Goal: Find specific page/section: Find specific page/section

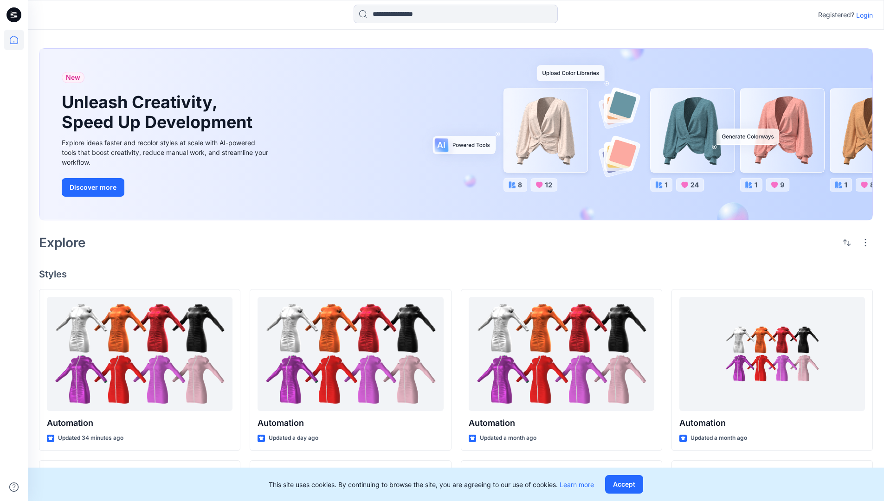
click at [862, 15] on p "Login" at bounding box center [864, 15] width 17 height 10
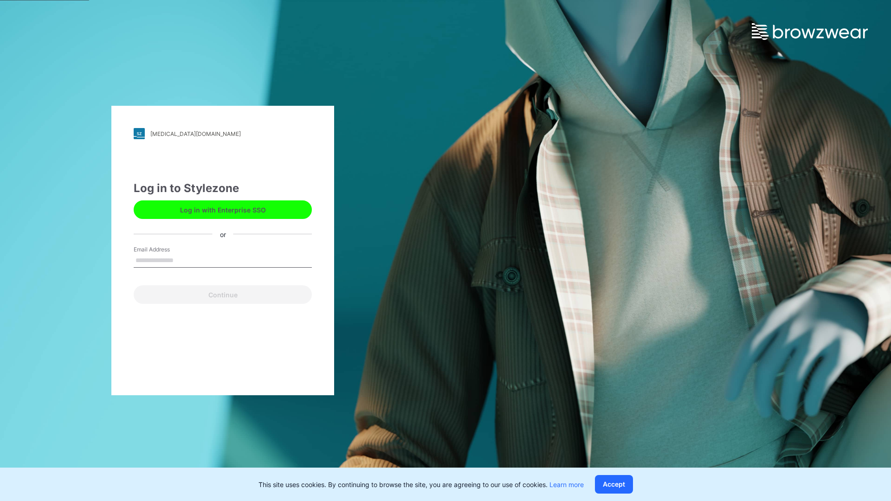
click at [183, 260] on input "Email Address" at bounding box center [223, 261] width 178 height 14
type input "**********"
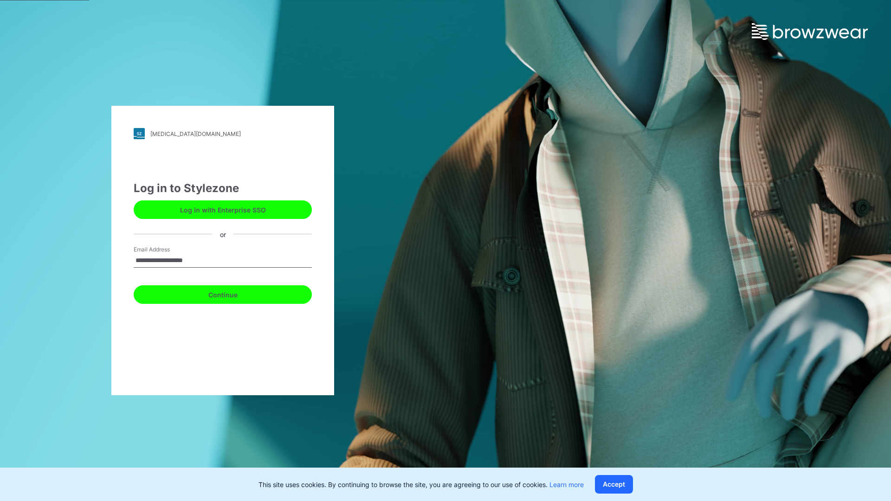
click at [233, 293] on button "Continue" at bounding box center [223, 294] width 178 height 19
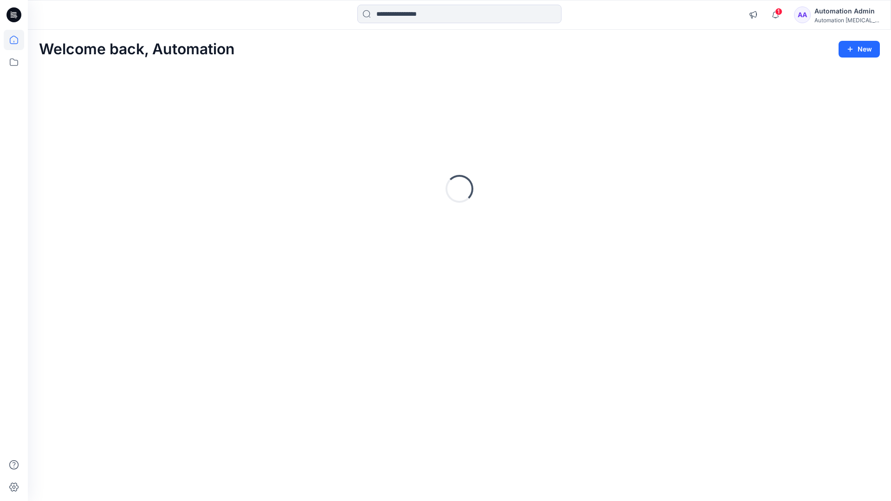
click at [18, 40] on icon at bounding box center [14, 40] width 8 height 8
click at [405, 13] on input at bounding box center [459, 14] width 204 height 19
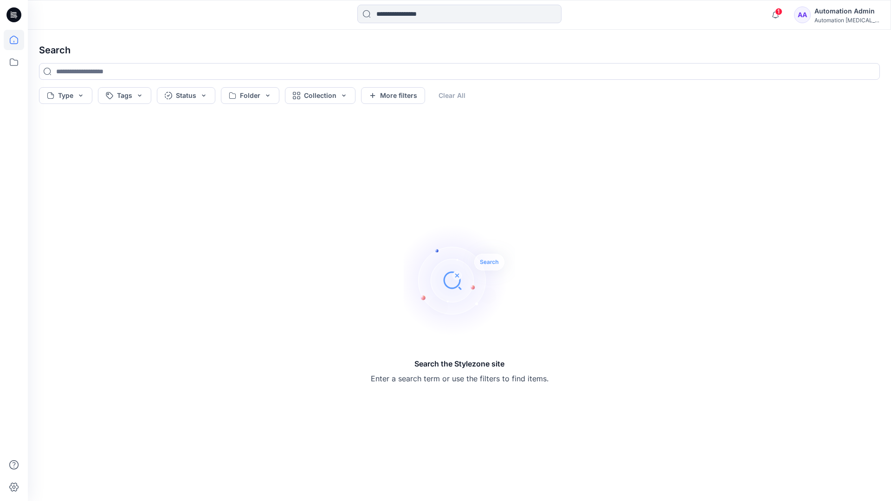
click at [10, 43] on icon at bounding box center [14, 40] width 8 height 8
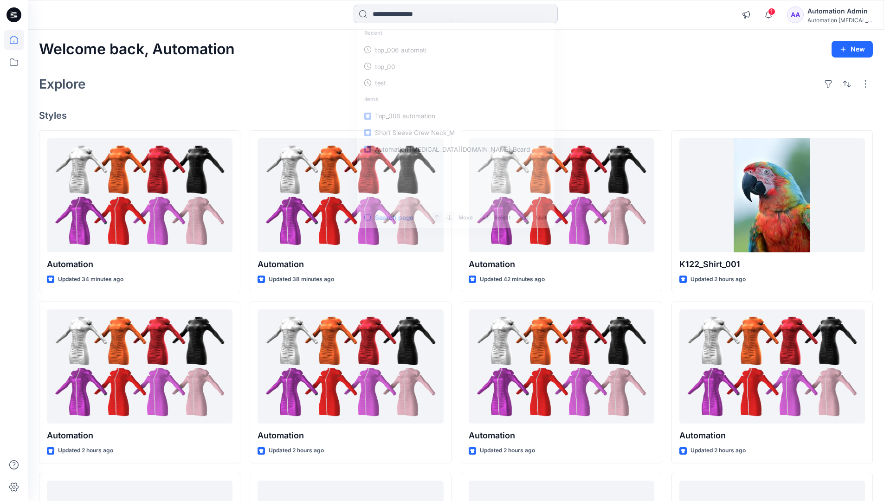
click at [388, 18] on input at bounding box center [455, 14] width 204 height 19
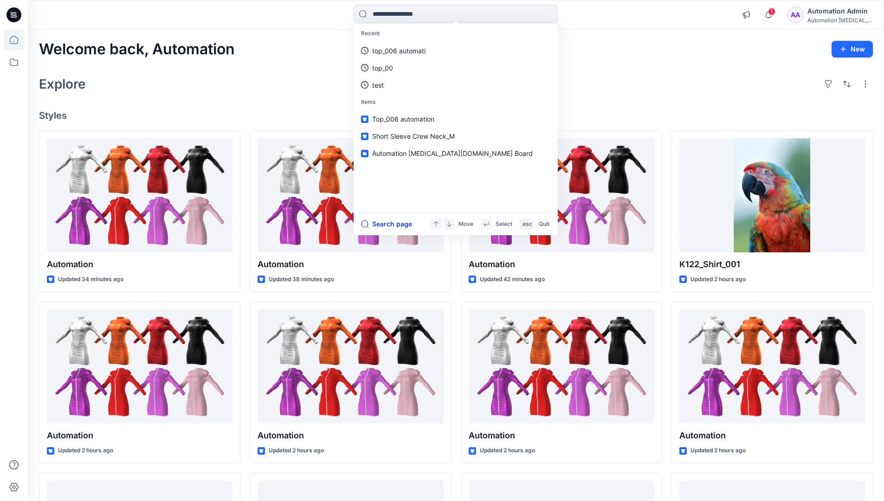
click at [398, 223] on button "Search page" at bounding box center [386, 223] width 51 height 11
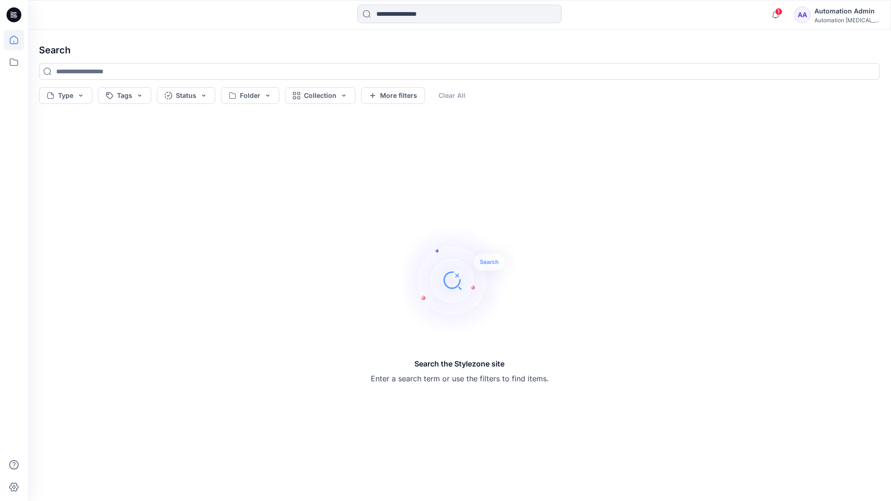
click at [16, 37] on icon at bounding box center [14, 40] width 20 height 20
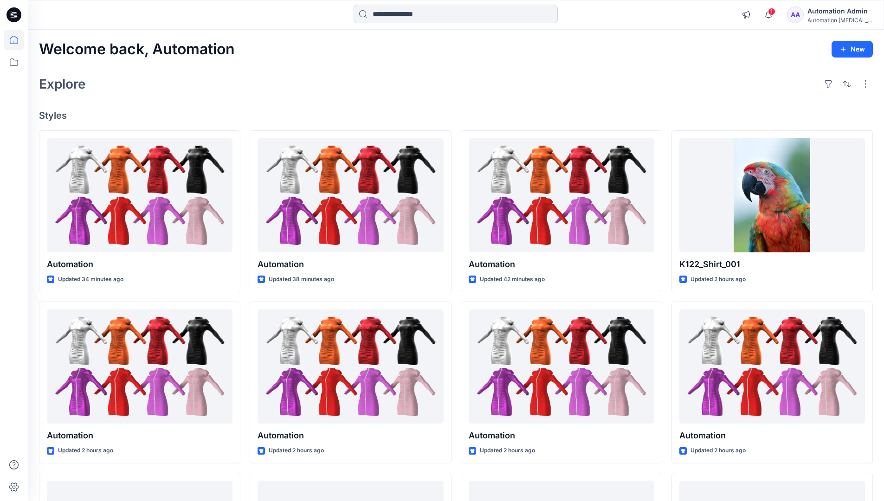
click at [399, 14] on input at bounding box center [455, 14] width 204 height 19
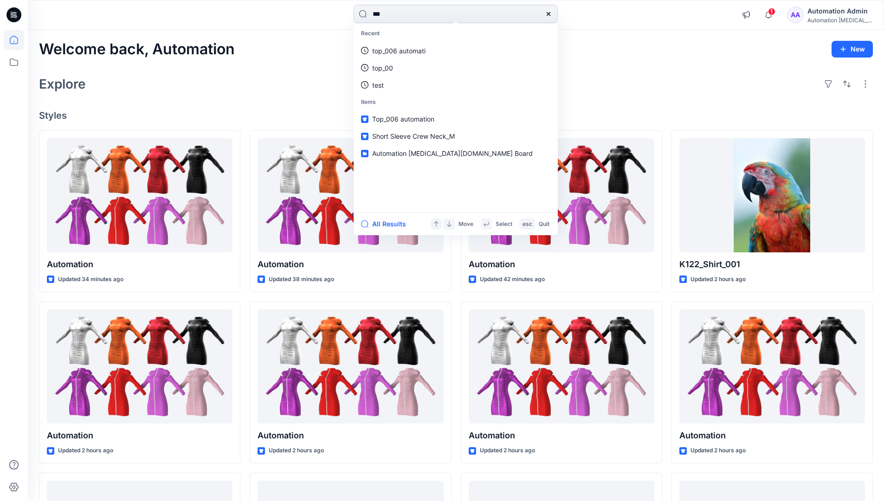
type input "****"
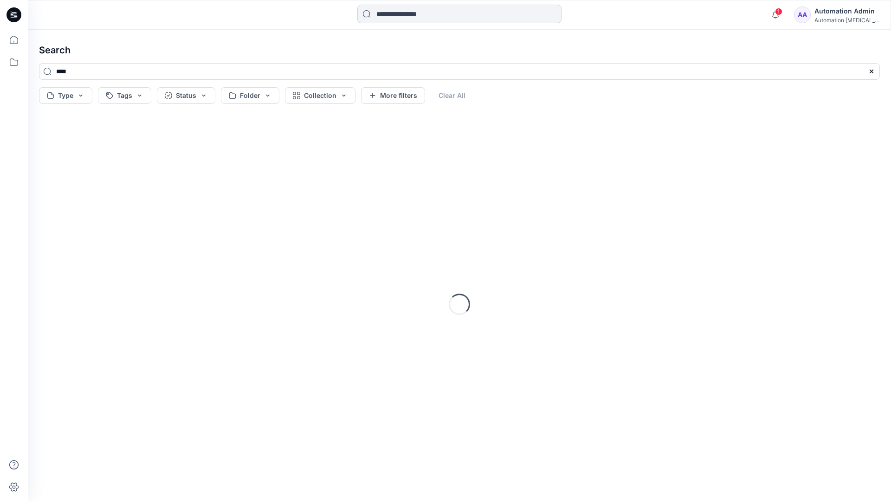
click at [402, 16] on input at bounding box center [459, 14] width 204 height 19
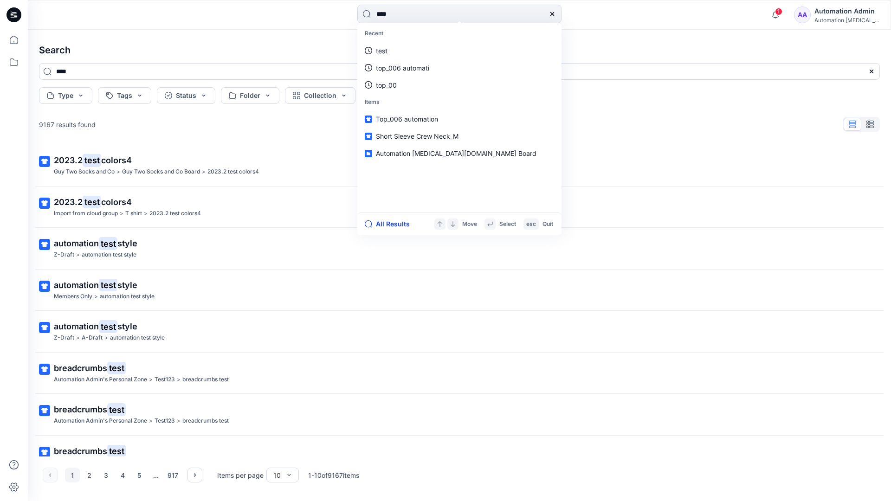
type input "****"
click at [382, 225] on button "All Results" at bounding box center [390, 223] width 51 height 11
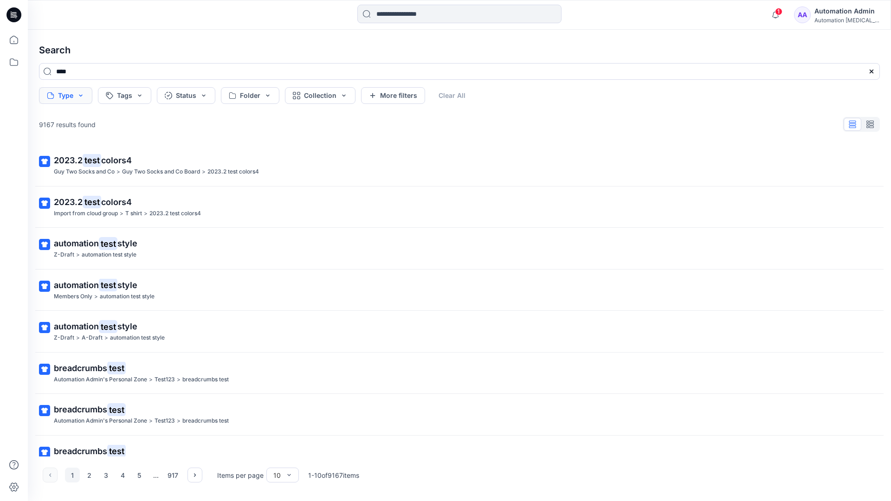
click at [79, 99] on button "Type" at bounding box center [65, 95] width 53 height 17
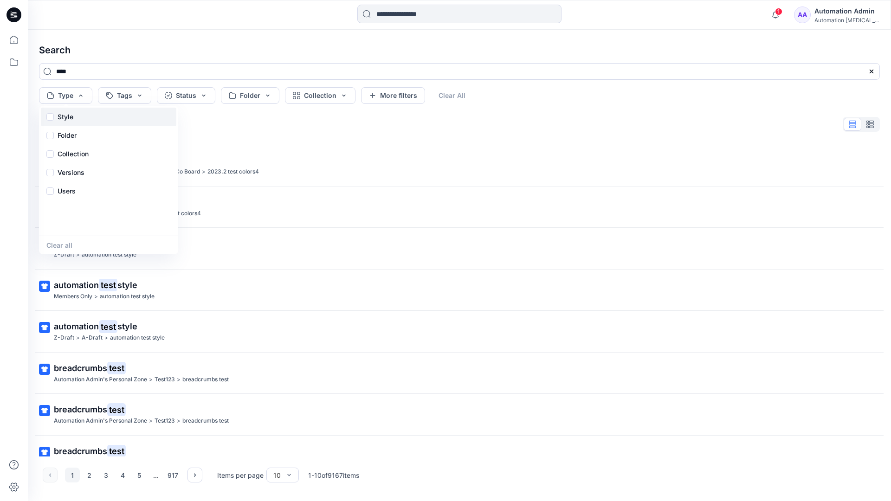
click at [77, 115] on div "Style" at bounding box center [108, 117] width 135 height 19
click at [66, 138] on p "Folder" at bounding box center [67, 135] width 19 height 11
click at [76, 150] on p "Collection" at bounding box center [73, 153] width 31 height 11
click at [75, 170] on p "Versions" at bounding box center [71, 172] width 27 height 11
click at [69, 188] on p "Users" at bounding box center [67, 191] width 18 height 11
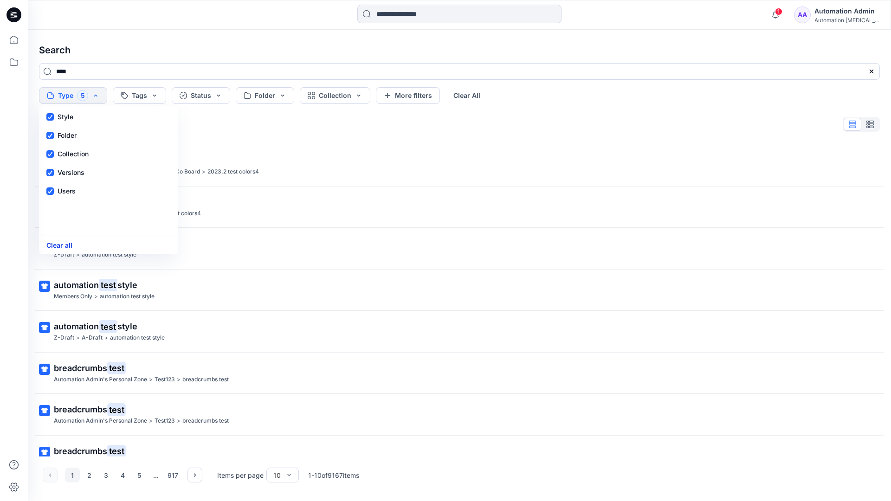
click at [63, 247] on button "Clear all" at bounding box center [59, 245] width 26 height 11
click at [129, 92] on button "Tags" at bounding box center [124, 95] width 53 height 17
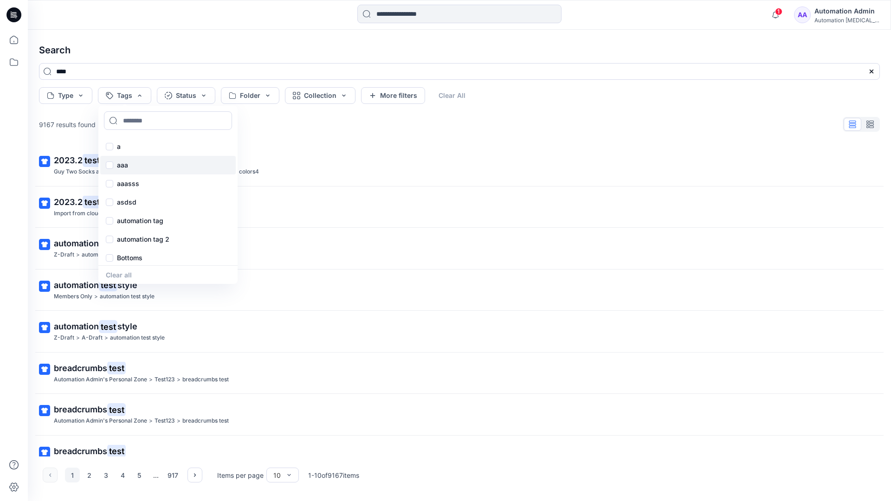
click at [122, 161] on p "aaa" at bounding box center [122, 165] width 11 height 11
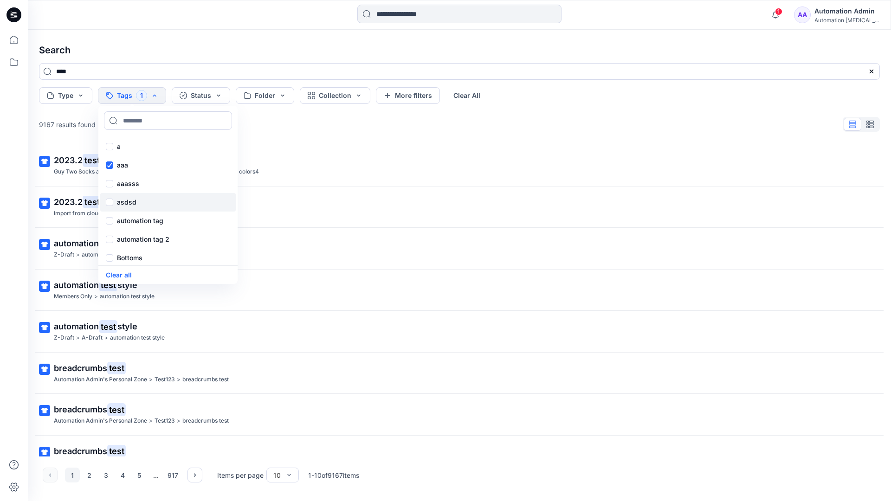
click at [121, 201] on p "asdsd" at bounding box center [126, 202] width 19 height 11
click at [122, 219] on p "automation tag" at bounding box center [140, 220] width 46 height 11
click at [127, 258] on p "Bottoms" at bounding box center [130, 257] width 26 height 11
click at [138, 198] on div "Core" at bounding box center [167, 200] width 135 height 19
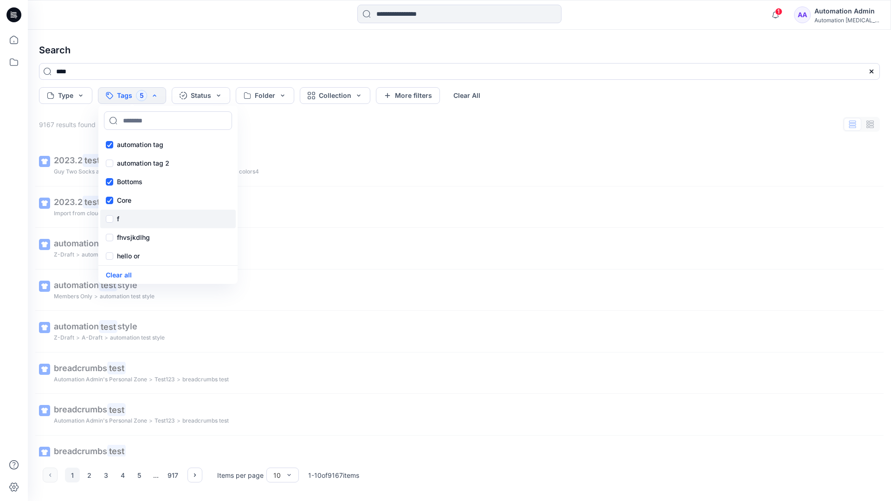
click at [136, 217] on div "f" at bounding box center [167, 219] width 135 height 19
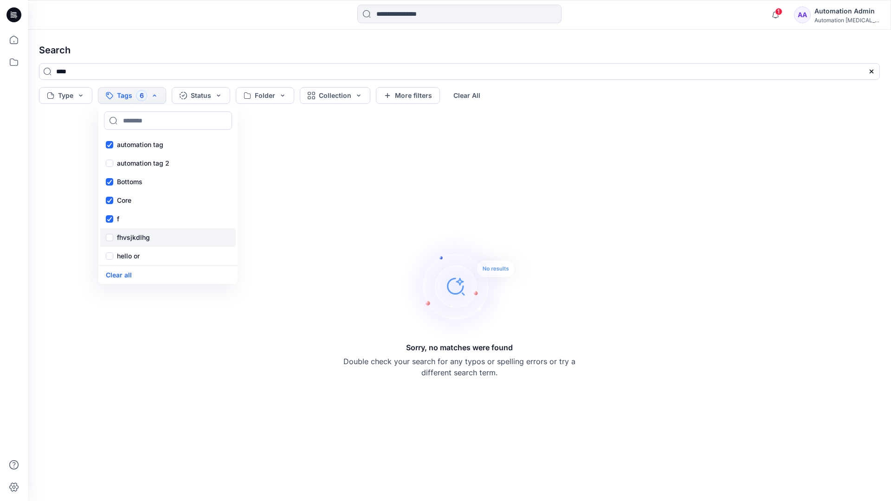
click at [140, 235] on p "fhvsjkdlhg" at bounding box center [133, 237] width 33 height 11
click at [124, 272] on button "Clear all" at bounding box center [119, 275] width 26 height 11
click at [190, 97] on button "Status" at bounding box center [186, 95] width 58 height 17
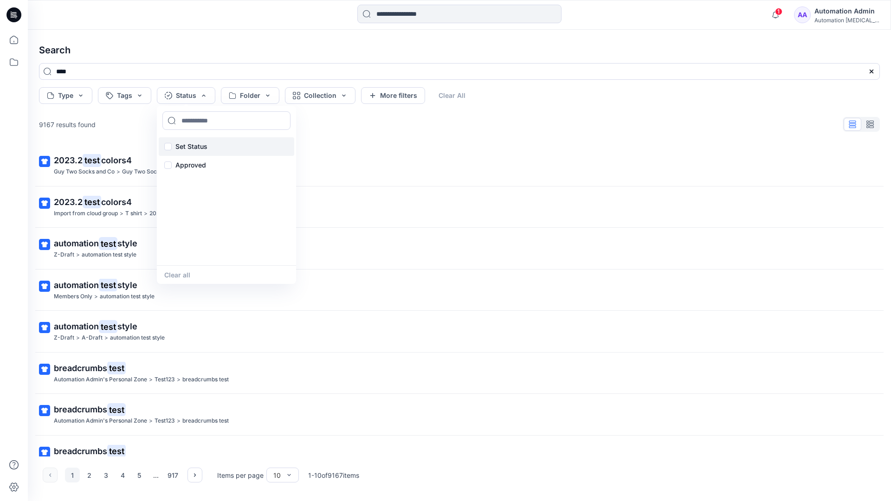
click at [205, 141] on p "Set Status" at bounding box center [191, 146] width 32 height 11
click at [174, 276] on button "Clear all" at bounding box center [177, 275] width 26 height 11
click at [266, 102] on button "Folder" at bounding box center [250, 95] width 58 height 17
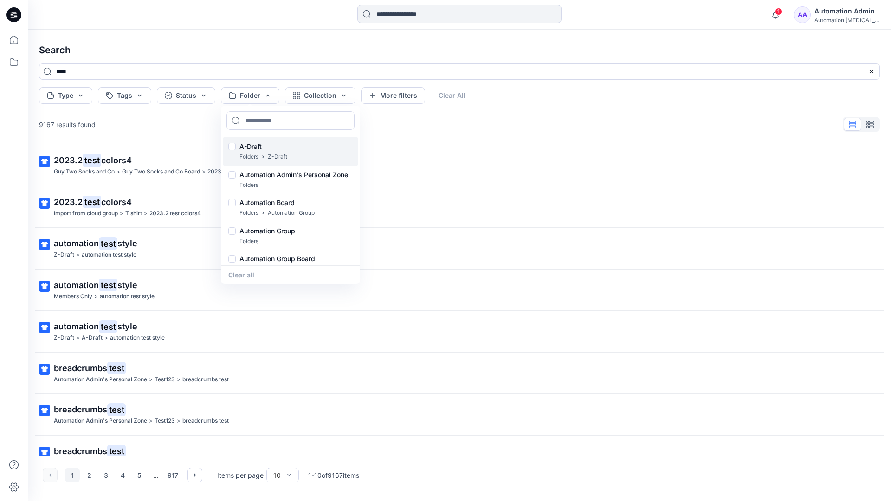
click at [253, 143] on p "A-Draft" at bounding box center [263, 146] width 48 height 11
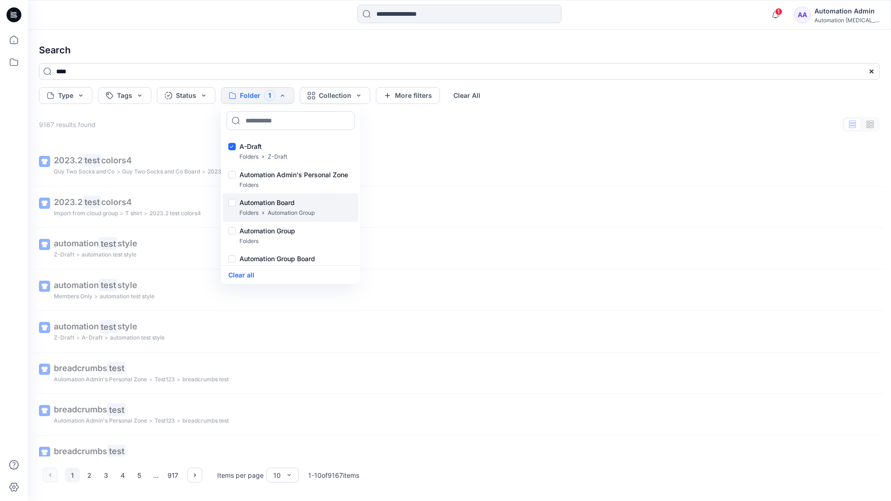
click at [249, 208] on p "Folders" at bounding box center [248, 213] width 19 height 10
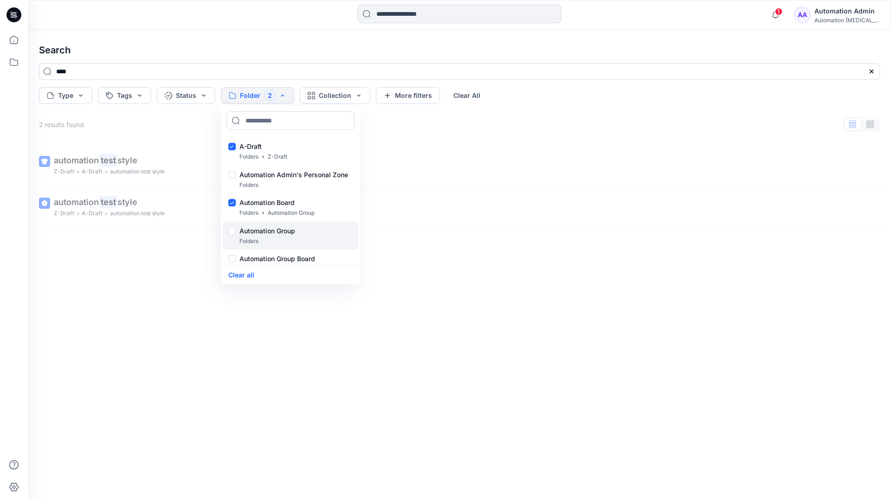
click at [246, 237] on p "Folders" at bounding box center [248, 242] width 19 height 10
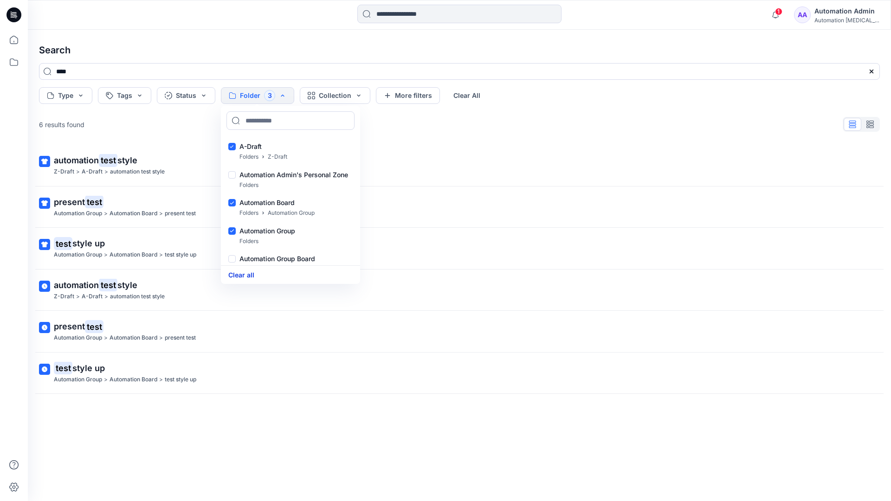
click at [248, 274] on button "Clear all" at bounding box center [241, 275] width 26 height 11
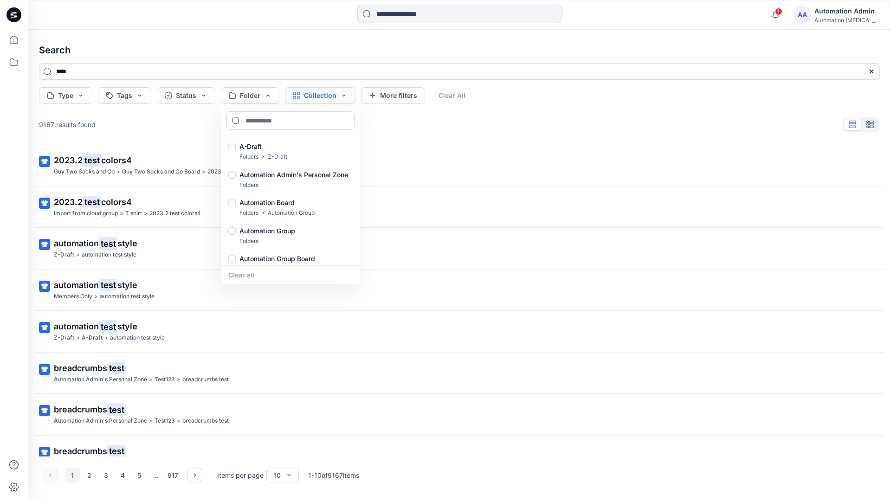
click at [332, 98] on button "Collection" at bounding box center [320, 95] width 71 height 17
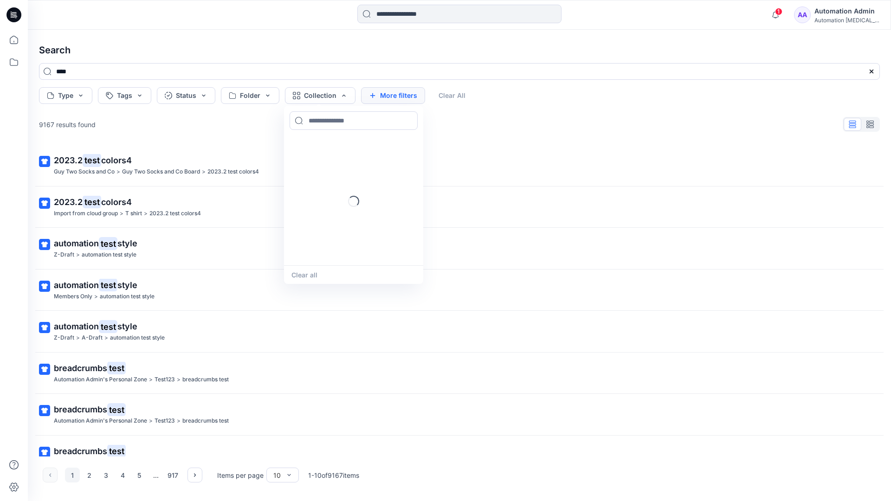
click at [391, 94] on button "More filters" at bounding box center [393, 95] width 64 height 17
click at [418, 96] on button "Created by" at bounding box center [397, 95] width 73 height 17
click at [408, 120] on input at bounding box center [429, 120] width 128 height 19
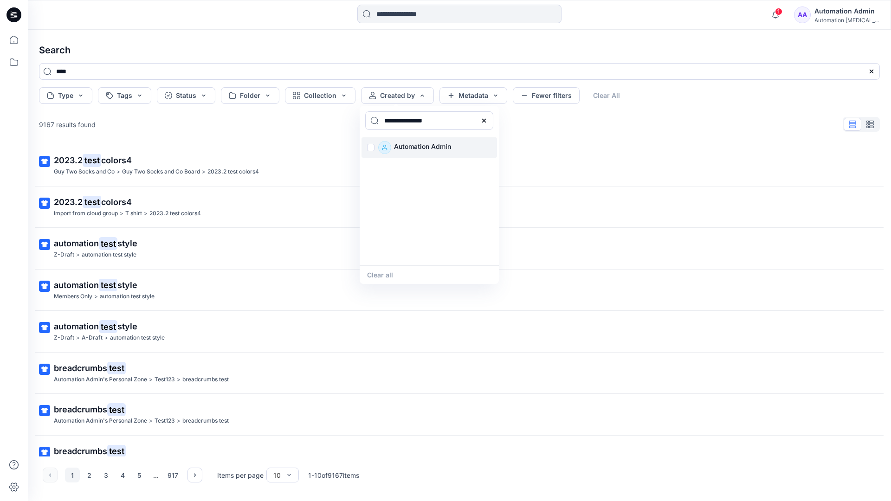
type input "**********"
click at [417, 146] on p "Automation Admin" at bounding box center [422, 147] width 57 height 13
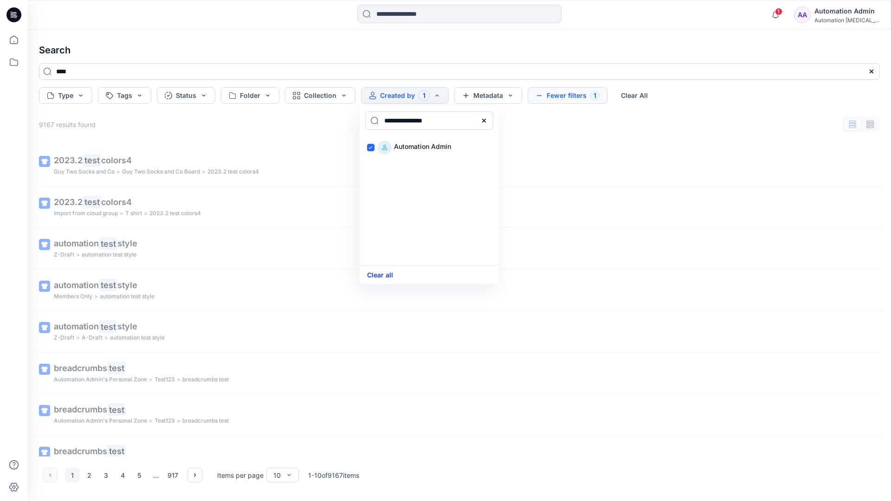
click at [385, 273] on button "Clear all" at bounding box center [380, 275] width 26 height 11
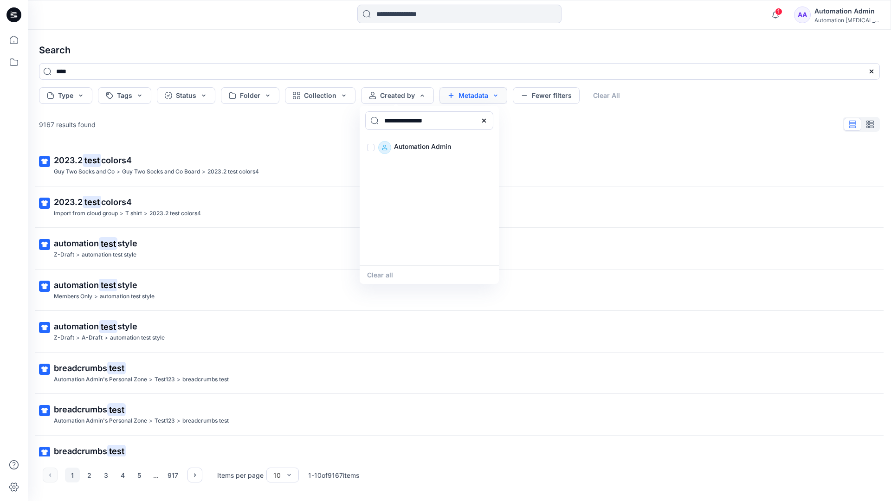
click at [473, 97] on button "Metadata" at bounding box center [473, 95] width 68 height 17
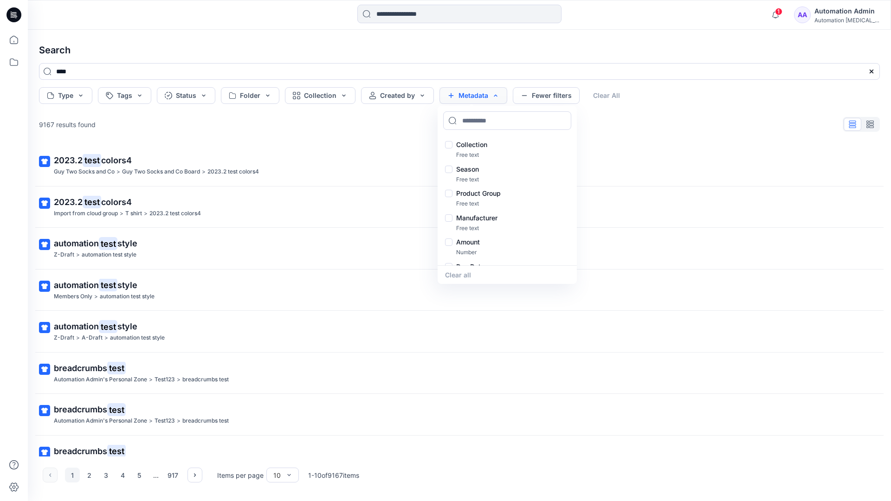
click at [476, 99] on button "Metadata" at bounding box center [473, 95] width 68 height 17
click at [543, 98] on button "Fewer filters" at bounding box center [546, 95] width 67 height 17
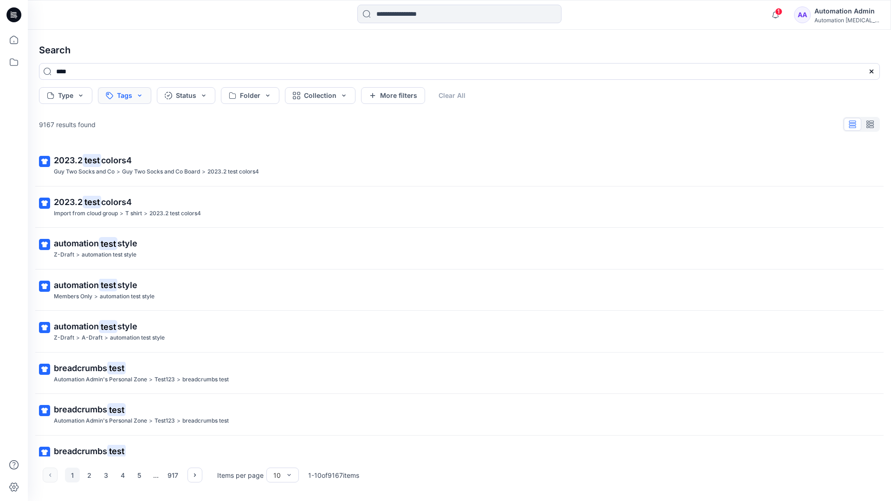
click at [126, 96] on button "Tags" at bounding box center [124, 95] width 53 height 17
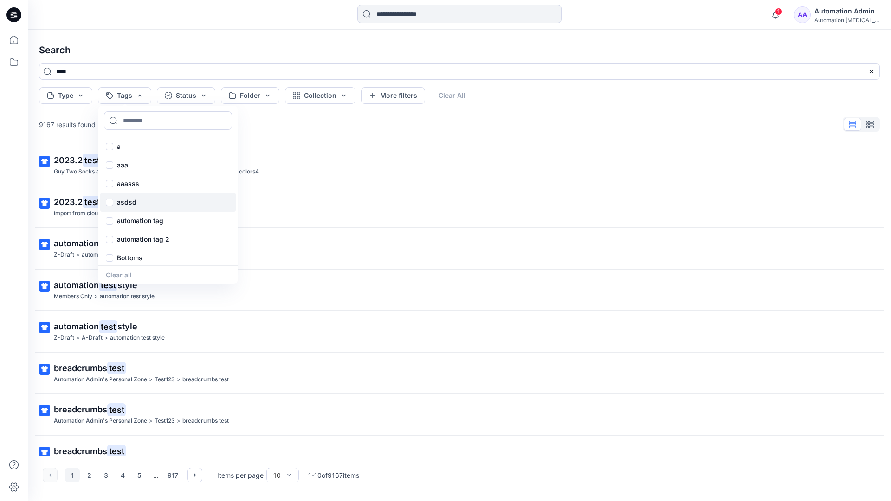
click at [126, 208] on div "asdsd" at bounding box center [167, 202] width 135 height 19
click at [469, 93] on button "Clear All" at bounding box center [466, 95] width 43 height 17
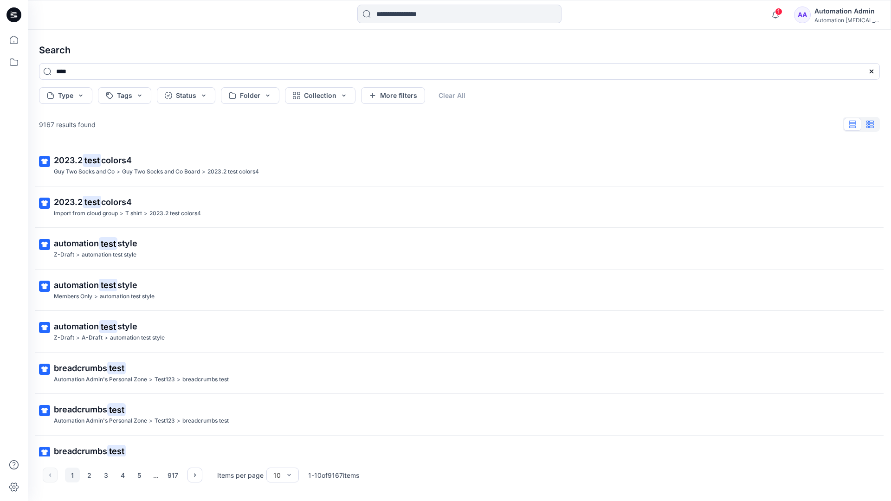
click at [874, 127] on button "button" at bounding box center [870, 124] width 18 height 13
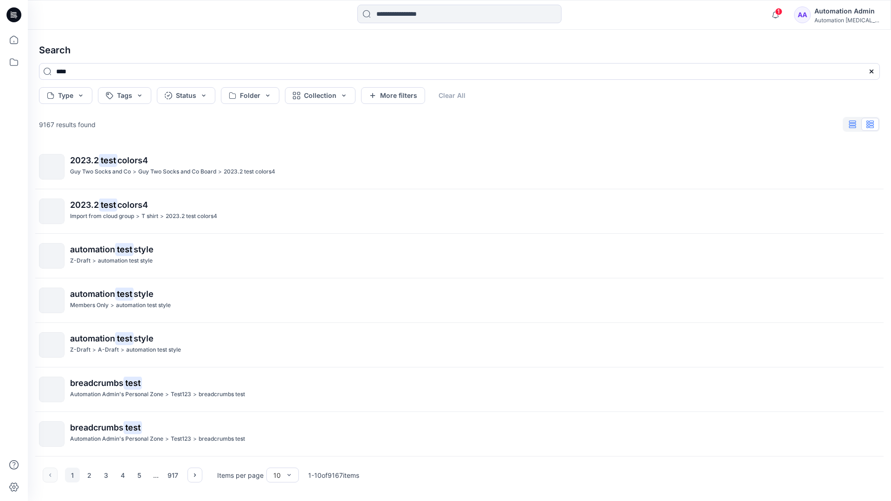
click at [853, 125] on icon "button" at bounding box center [852, 124] width 7 height 7
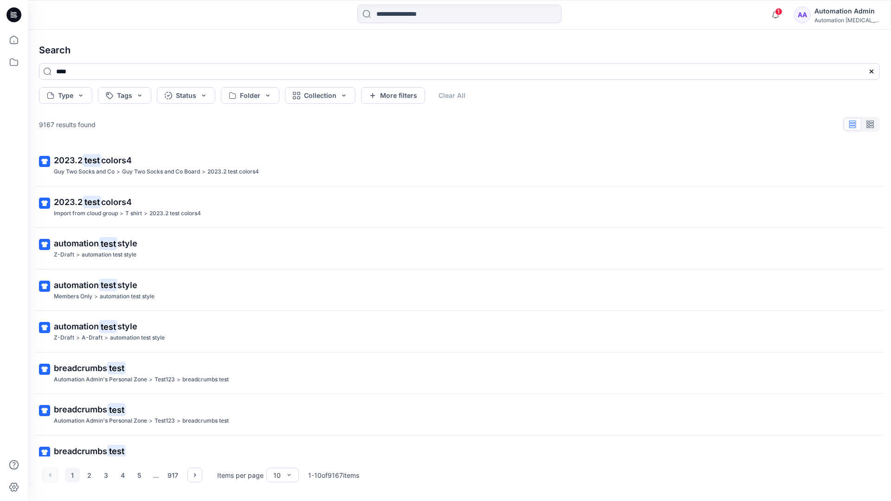
click at [820, 16] on div "AA Automation Admin Automation testim..." at bounding box center [836, 15] width 85 height 19
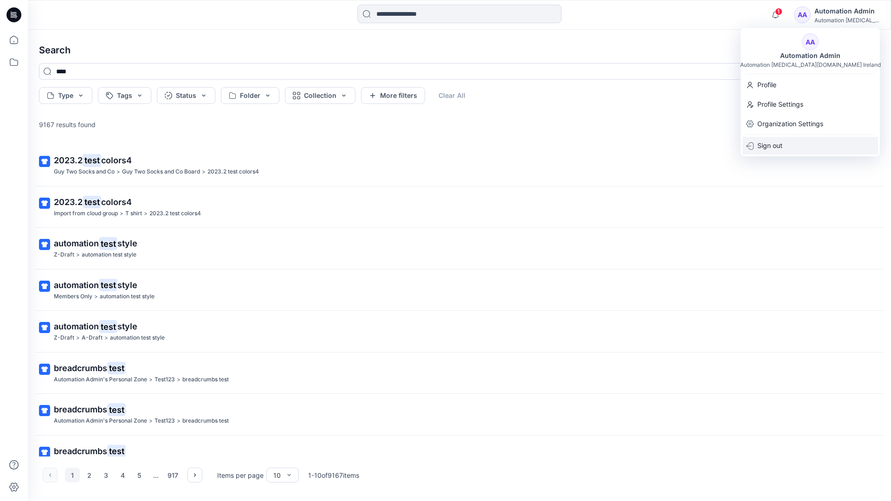
click at [783, 139] on div "Sign out" at bounding box center [809, 146] width 135 height 18
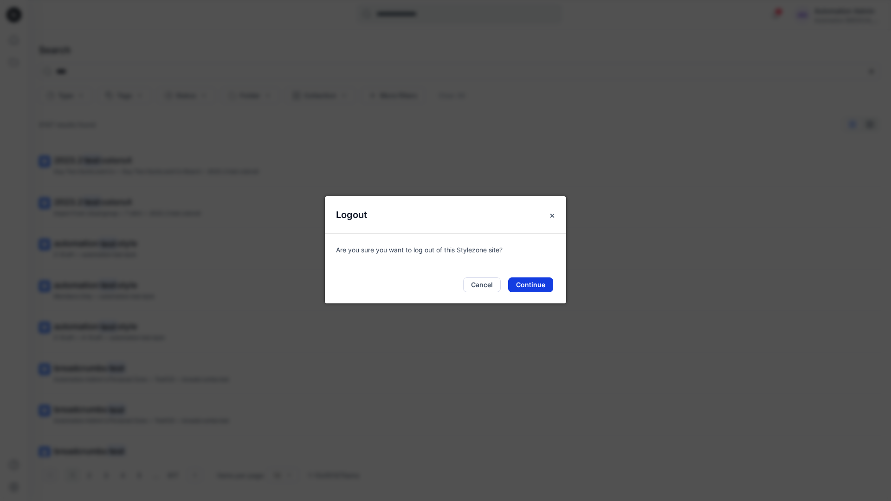
click at [533, 280] on button "Continue" at bounding box center [530, 284] width 45 height 15
